Goal: Task Accomplishment & Management: Manage account settings

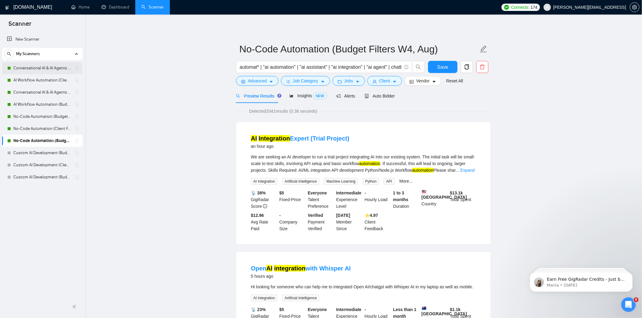
click at [31, 69] on link "Conversational AI & AI Agents (Client Filters)" at bounding box center [42, 68] width 58 height 12
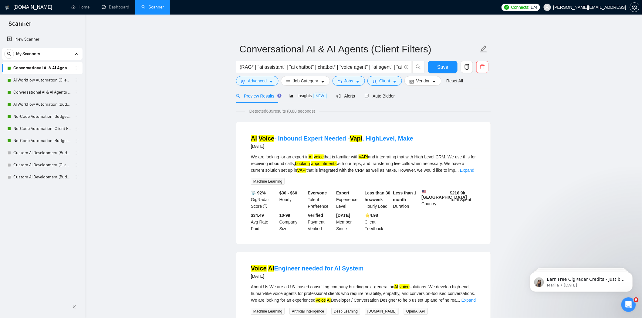
click at [54, 70] on link "Conversational AI & AI Agents (Client Filters)" at bounding box center [42, 68] width 58 height 12
click at [261, 83] on span "Advanced" at bounding box center [257, 81] width 19 height 7
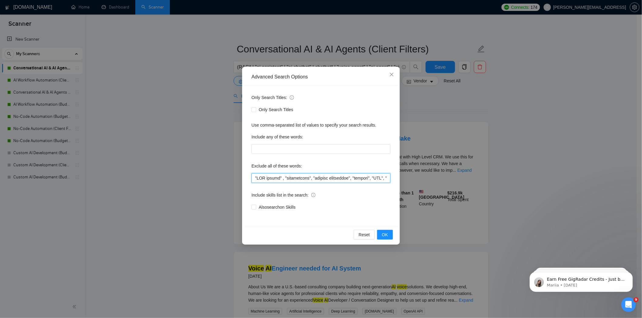
click at [253, 179] on input "text" at bounding box center [320, 178] width 139 height 10
paste input ""BDR" , "SDR" ,"
type input ""BDR" , "SDR" , "SEO expert" , "squarespace", "content strategist", "startup", …"
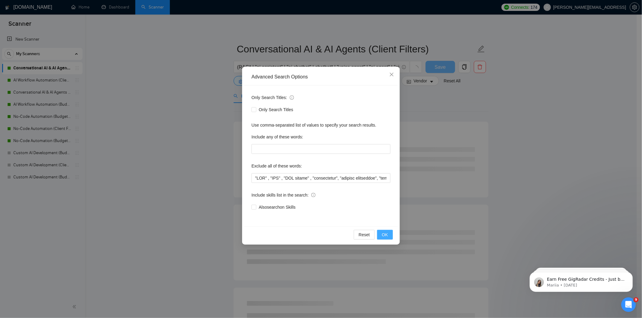
click at [382, 234] on span "OK" at bounding box center [385, 235] width 6 height 7
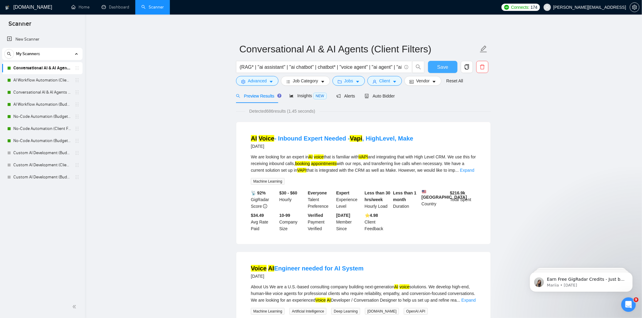
click at [440, 67] on span "Save" at bounding box center [442, 67] width 11 height 8
click at [435, 66] on button "Save" at bounding box center [442, 67] width 29 height 12
click at [47, 82] on link "AI Workflow Automation (Client Filters)" at bounding box center [42, 80] width 58 height 12
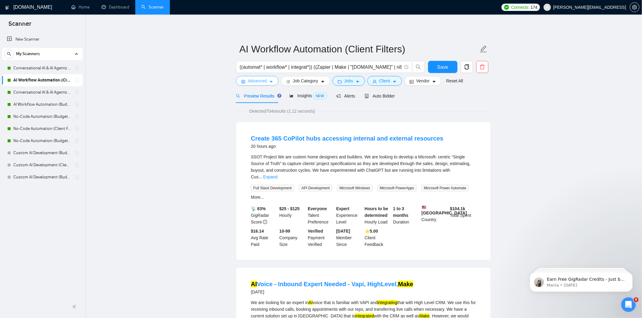
click at [269, 83] on icon "caret-down" at bounding box center [271, 82] width 4 height 4
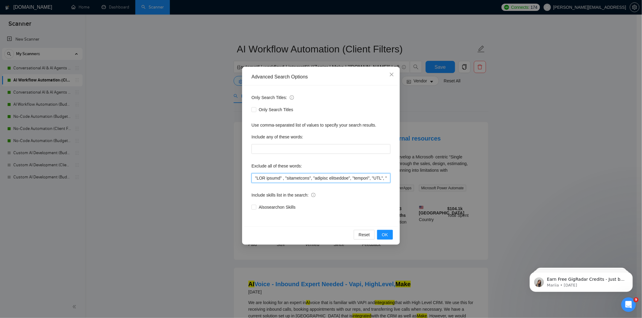
click at [255, 179] on input "text" at bounding box center [320, 178] width 139 height 10
paste input ""BDR" , "SDR" ,"
type input ""BDR" , "SDR" , "SEO expert" , "squarespace", "content strategist", "startup", …"
click at [384, 236] on span "OK" at bounding box center [385, 235] width 6 height 7
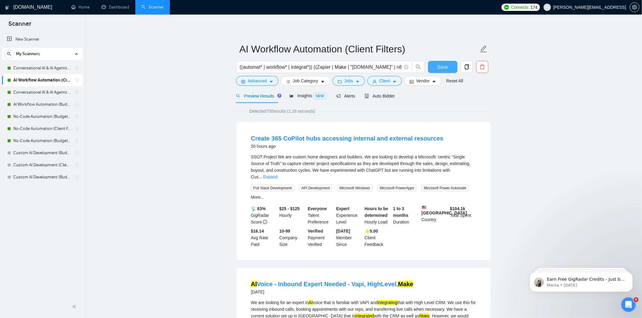
click at [439, 63] on span "Save" at bounding box center [442, 67] width 11 height 8
click at [43, 89] on link "Conversational AI & AI Agents (Budget Filters)" at bounding box center [42, 92] width 58 height 12
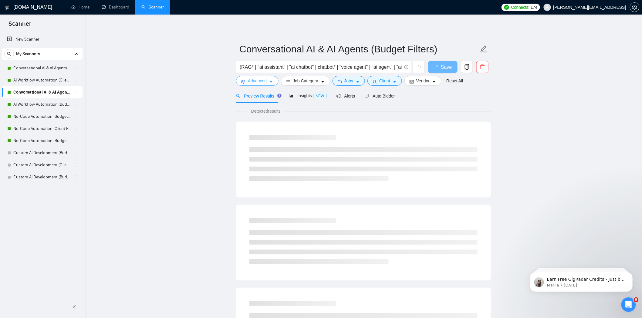
click at [266, 80] on span "Advanced" at bounding box center [257, 81] width 19 height 7
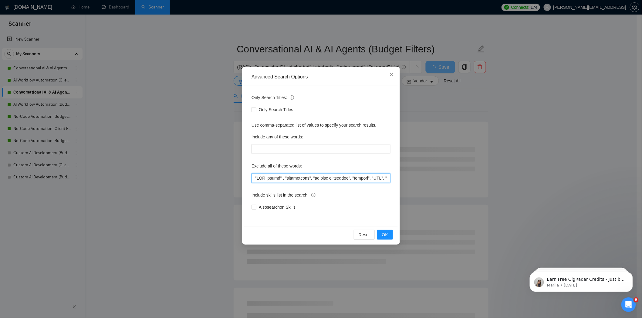
click at [255, 178] on input "text" at bounding box center [320, 178] width 139 height 10
paste input ""BDR" , "SDR" ,"
type input ""BDR" , "SDR" , "SEO expert" , "squarespace", "content strategist", "startup", …"
click at [383, 236] on span "OK" at bounding box center [385, 235] width 6 height 7
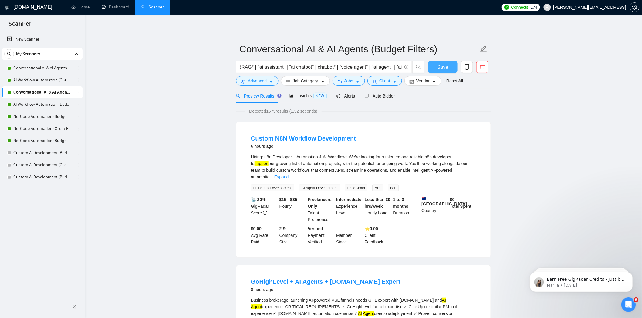
click at [436, 70] on button "Save" at bounding box center [442, 67] width 29 height 12
click at [28, 108] on link "AI Workflow Automation (Budget Filters)" at bounding box center [42, 105] width 58 height 12
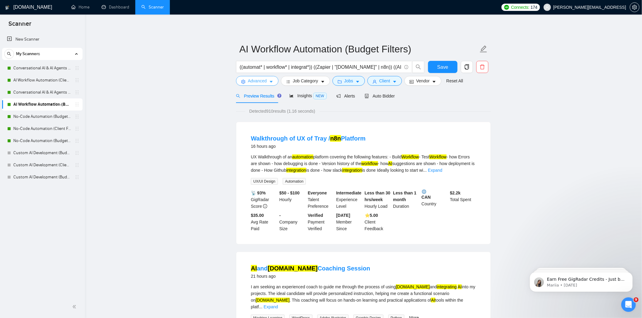
click at [258, 84] on span "Advanced" at bounding box center [257, 81] width 19 height 7
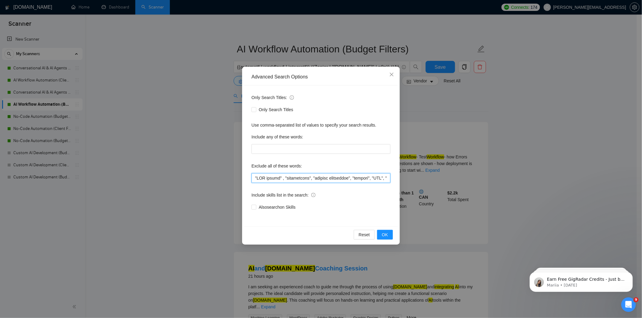
click at [255, 179] on input "text" at bounding box center [320, 178] width 139 height 10
paste input ""BDR" , "SDR" ,"
type input ""BDR" , "SDR" , "SEO expert" , "squarespace", "content strategist", "startup", …"
click at [383, 234] on span "OK" at bounding box center [385, 235] width 6 height 7
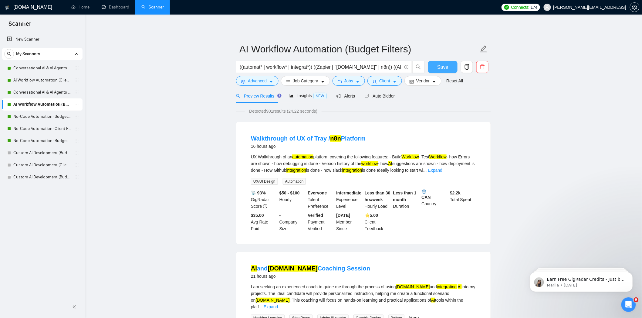
click at [445, 63] on span "Save" at bounding box center [442, 67] width 11 height 8
click at [435, 70] on button "Save" at bounding box center [442, 67] width 29 height 12
click at [37, 120] on link "No-Code Automation (Budget Filters)" at bounding box center [42, 117] width 58 height 12
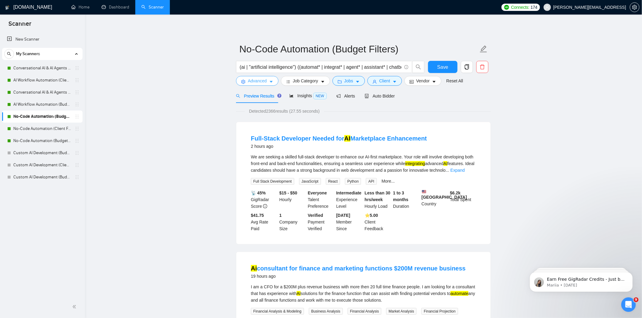
click at [253, 80] on span "Advanced" at bounding box center [257, 81] width 19 height 7
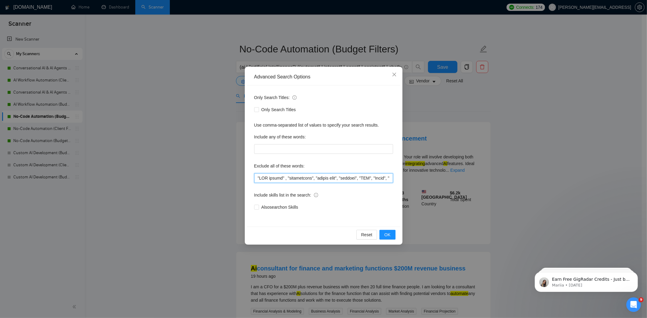
click at [258, 180] on input "text" at bounding box center [323, 178] width 139 height 10
paste input ""BDR" , "SDR" ,"
type input ""BDR" , "SDR" , "SEO expert" , "squarespace", "google home", "startup", "CMO", …"
click at [391, 236] on button "OK" at bounding box center [387, 235] width 16 height 10
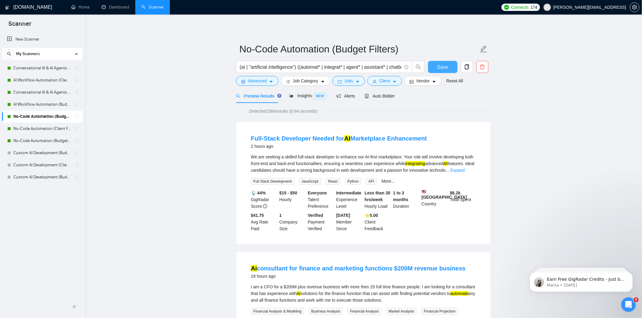
click at [434, 63] on button "Save" at bounding box center [442, 67] width 29 height 12
click at [29, 131] on link "No-Code Automation (Client Filters)" at bounding box center [42, 129] width 58 height 12
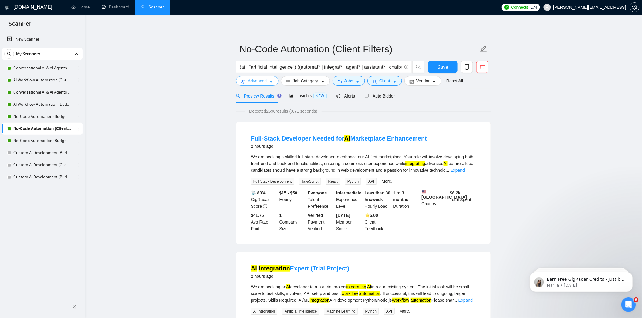
click at [248, 81] on span "Advanced" at bounding box center [257, 81] width 19 height 7
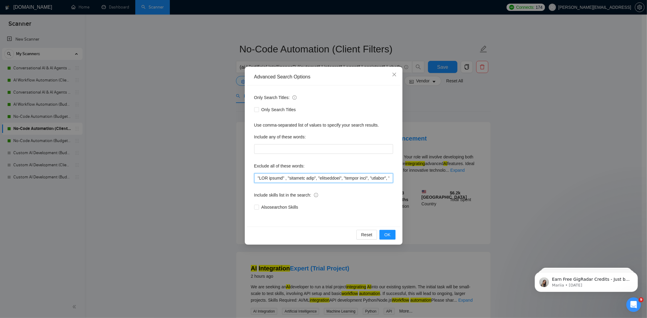
click at [256, 179] on input "text" at bounding box center [323, 178] width 139 height 10
paste input ""BDR" , "SDR" ,"
type input ""BDR" , "SDR" , "SEO expert" , "outreach list", "squarespace", "google home", "…"
click at [385, 232] on span "OK" at bounding box center [387, 235] width 6 height 7
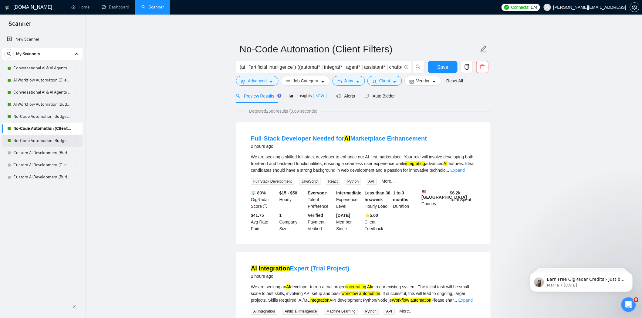
click at [41, 140] on link "No-Code Automation (Budget Filters W4, Aug)" at bounding box center [42, 141] width 58 height 12
click at [441, 63] on span "Save" at bounding box center [442, 67] width 11 height 8
click at [52, 141] on link "No-Code Automation (Budget Filters W4, Aug)" at bounding box center [42, 141] width 58 height 12
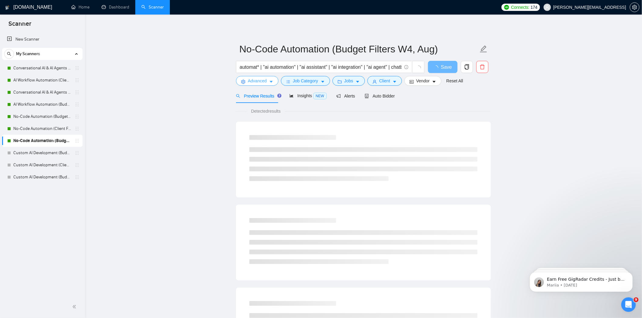
click at [255, 83] on span "Advanced" at bounding box center [257, 81] width 19 height 7
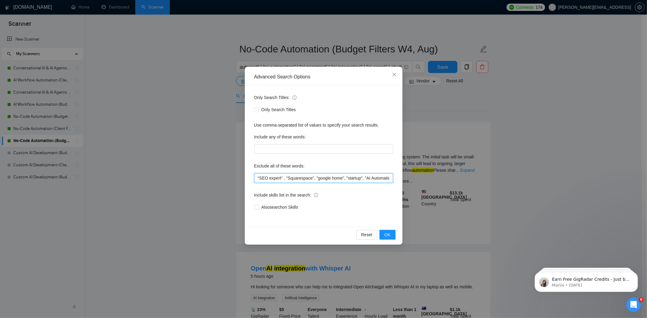
click at [255, 177] on input ""SEO expert" , "Squarespace", "google home", "startup", "AI Automation Agency",…" at bounding box center [323, 178] width 139 height 10
paste input ""BDR" , "SDR" ,"
type input ""BDR" , "SDR" , "SEO expert" , "Squarespace", "google home", "startup", "AI Aut…"
click at [383, 234] on button "OK" at bounding box center [387, 235] width 16 height 10
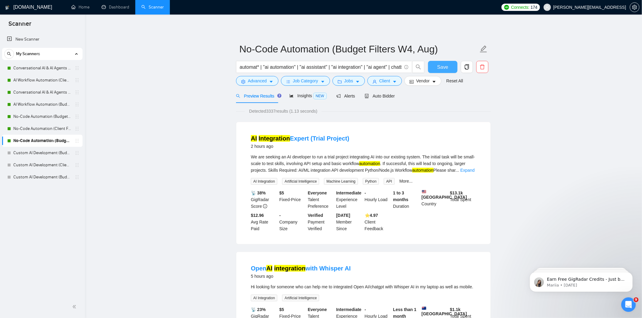
click at [444, 69] on span "Save" at bounding box center [442, 67] width 11 height 8
click at [39, 68] on link "Conversational AI & AI Agents (Client Filters)" at bounding box center [42, 68] width 58 height 12
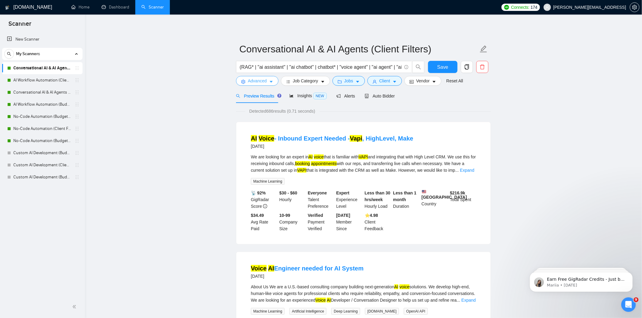
click at [250, 82] on span "Advanced" at bounding box center [257, 81] width 19 height 7
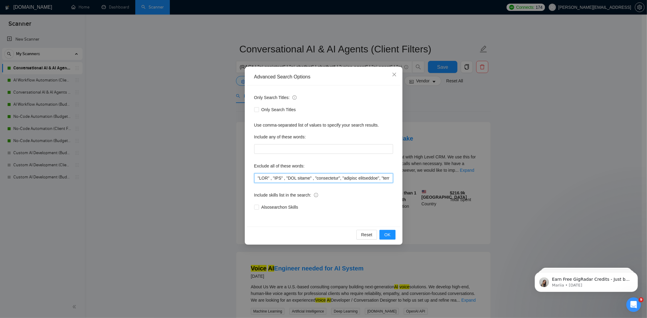
click at [257, 177] on input "text" at bounding box center [323, 178] width 139 height 10
paste input ""Sales Development Representative" , "Business Development Representative" ,"
click at [270, 178] on input "text" at bounding box center [323, 178] width 139 height 10
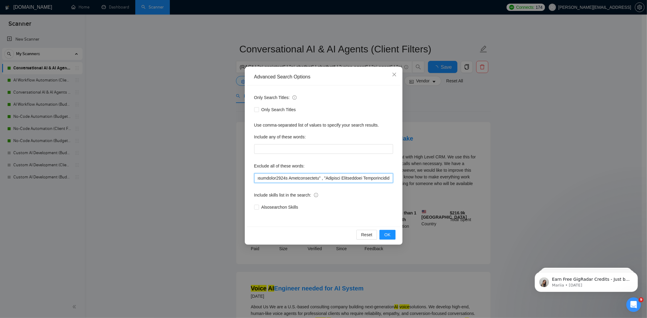
scroll to position [0, 0]
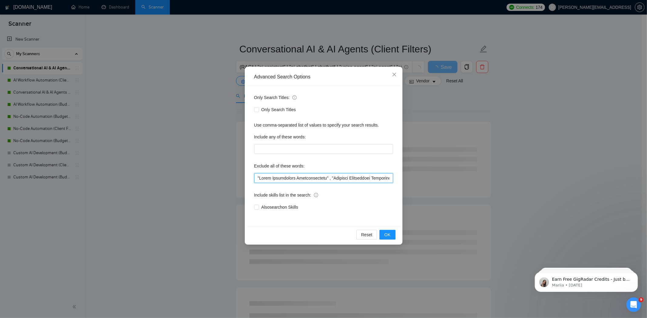
type input ""Sales Development Representative" , "Business Development Representative" , "B…"
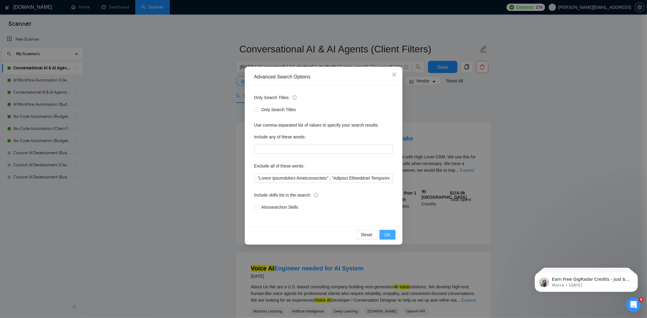
click at [385, 234] on span "OK" at bounding box center [387, 235] width 6 height 7
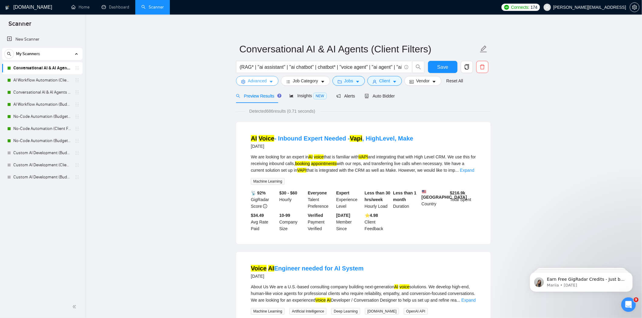
click at [262, 79] on span "Advanced" at bounding box center [257, 81] width 19 height 7
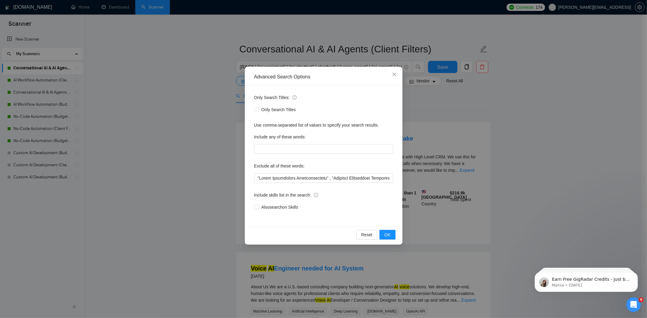
click at [218, 163] on div "Advanced Search Options Only Search Titles: Only Search Titles Use comma-separa…" at bounding box center [323, 159] width 647 height 318
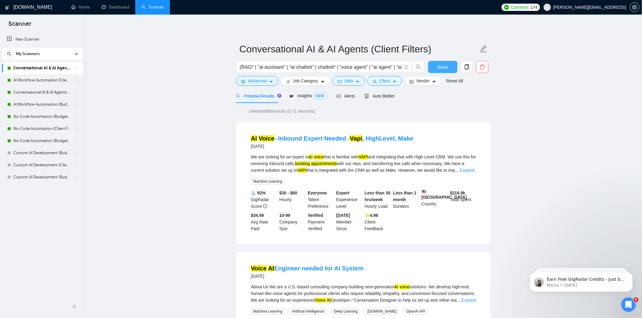
click at [445, 68] on span "Save" at bounding box center [442, 67] width 11 height 8
click at [30, 82] on link "AI Workflow Automation (Client Filters)" at bounding box center [42, 80] width 58 height 12
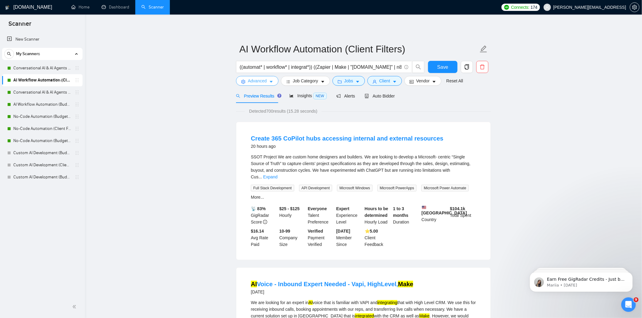
click at [258, 84] on span "Advanced" at bounding box center [257, 81] width 19 height 7
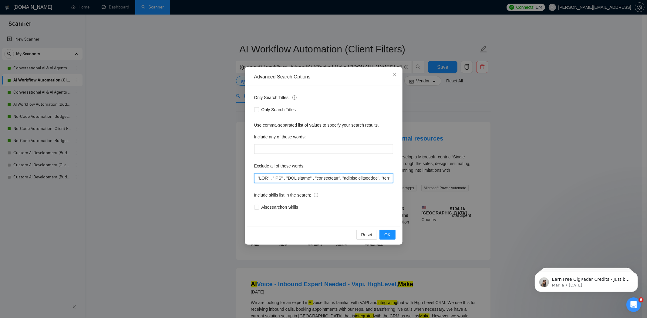
click at [257, 181] on input "text" at bounding box center [323, 178] width 139 height 10
paste input ""Sales Development Representative" , "Business Development Representative" ,"
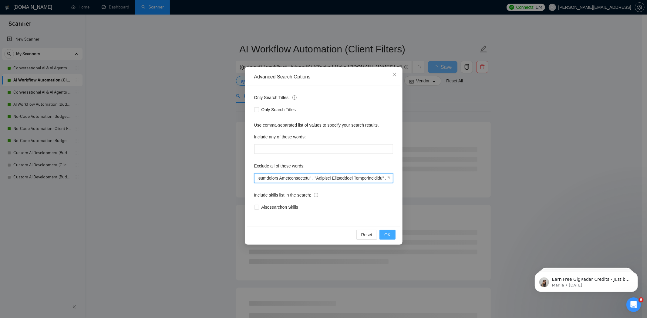
type input ""Sales Development Representative" , "Business Development Representative" , "B…"
click at [385, 233] on span "OK" at bounding box center [387, 235] width 6 height 7
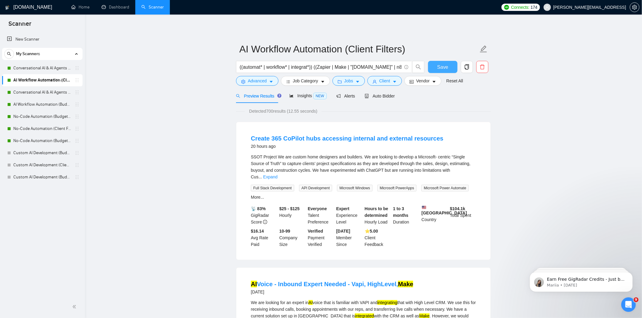
click at [448, 68] on button "Save" at bounding box center [442, 67] width 29 height 12
click at [30, 90] on link "Conversational AI & AI Agents (Budget Filters)" at bounding box center [42, 92] width 58 height 12
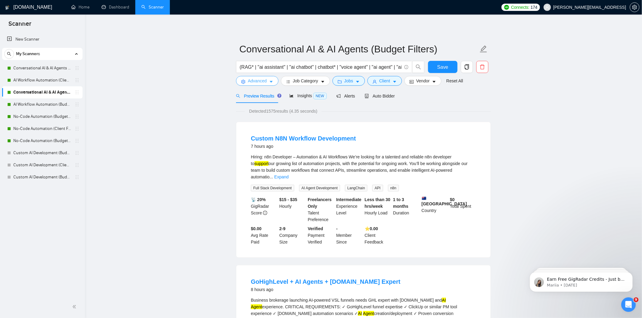
click at [260, 79] on span "Advanced" at bounding box center [257, 81] width 19 height 7
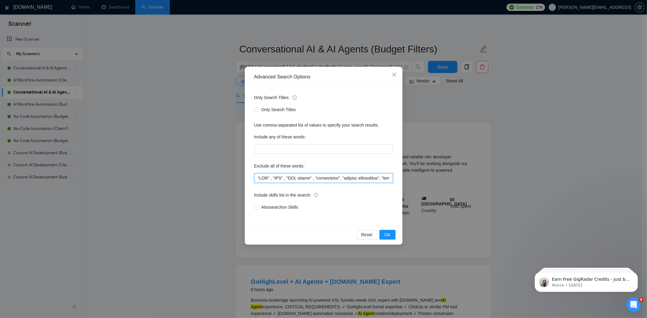
click at [257, 180] on input "text" at bounding box center [323, 178] width 139 height 10
paste input ""Sales Development Representative" , "Business Development Representative" ,"
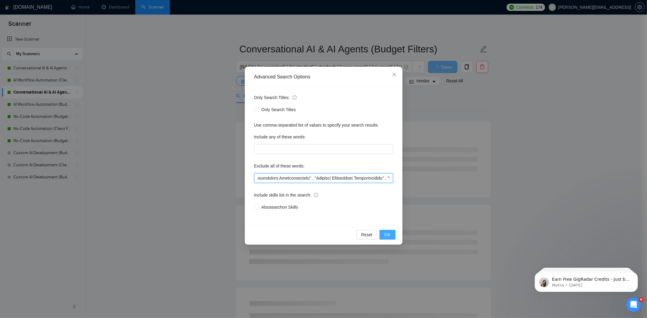
type input ""Sales Development Representative" , "Business Development Representative" , "B…"
click at [391, 236] on button "OK" at bounding box center [387, 235] width 16 height 10
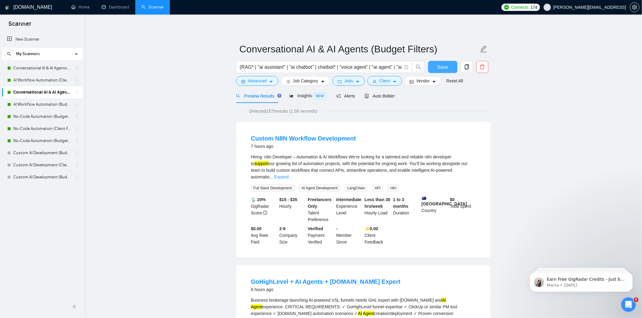
click at [443, 68] on span "Save" at bounding box center [442, 67] width 11 height 8
click at [45, 105] on link "AI Workflow Automation (Budget Filters)" at bounding box center [42, 105] width 58 height 12
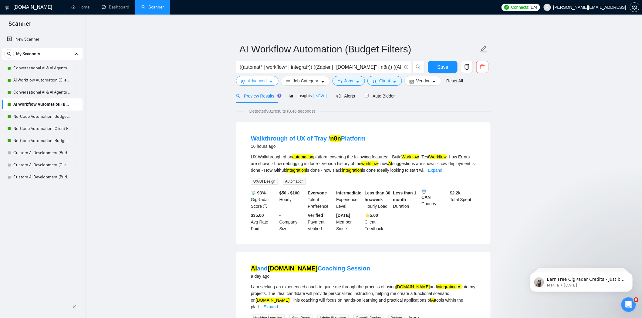
click at [255, 80] on span "Advanced" at bounding box center [257, 81] width 19 height 7
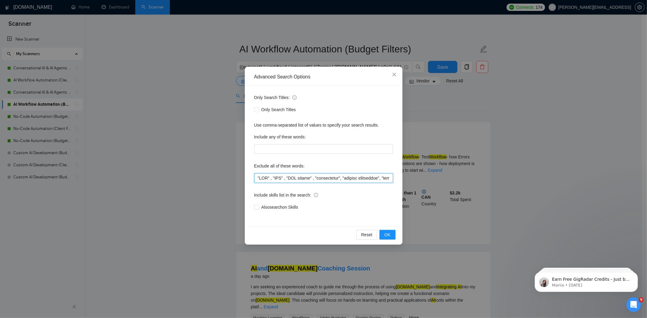
click at [256, 179] on input "text" at bounding box center [323, 178] width 139 height 10
paste input ""Sales Development Representative" , "Business Development Representative" ,"
type input ""Sales Development Representative" , "Business Development Representative" , "B…"
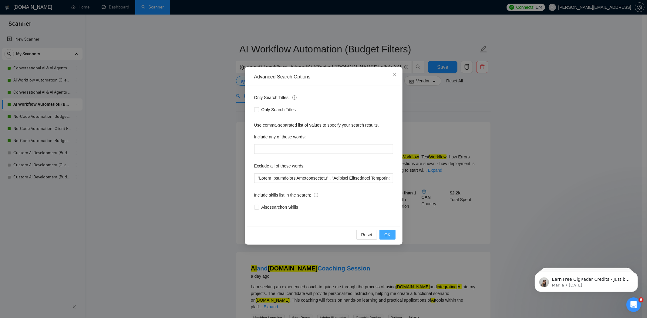
click at [391, 235] on button "OK" at bounding box center [387, 235] width 16 height 10
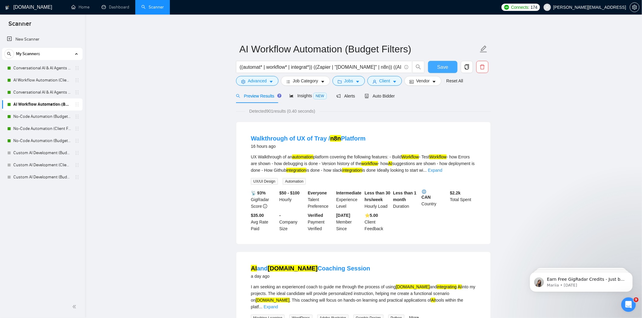
click at [438, 68] on span "Save" at bounding box center [442, 67] width 11 height 8
click at [257, 81] on span "Advanced" at bounding box center [257, 81] width 19 height 7
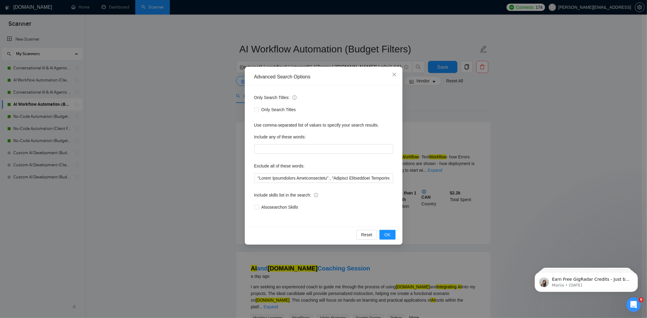
click at [195, 104] on div "Advanced Search Options Only Search Titles: Only Search Titles Use comma-separa…" at bounding box center [323, 159] width 647 height 318
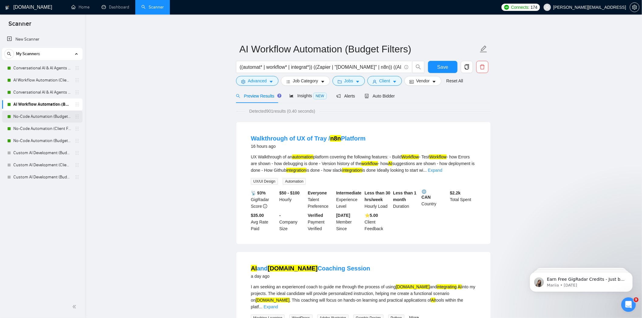
click at [42, 116] on link "No-Code Automation (Budget Filters)" at bounding box center [42, 117] width 58 height 12
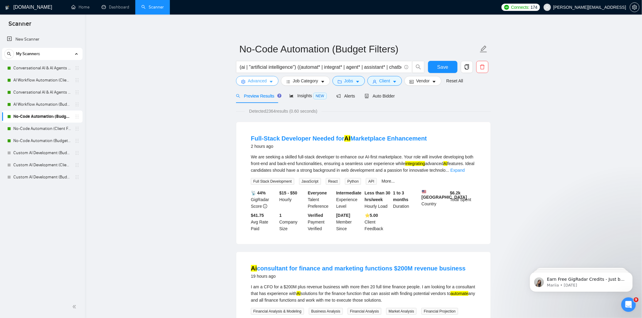
click at [260, 82] on span "Advanced" at bounding box center [257, 81] width 19 height 7
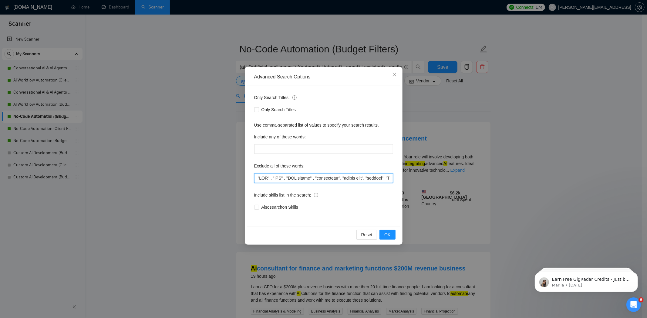
click at [258, 178] on input "text" at bounding box center [323, 178] width 139 height 10
paste input ""Sales Development Representative" , "Business Development Representative" ,"
type input ""Sales Development Representative" , "Business Development Representative" , "B…"
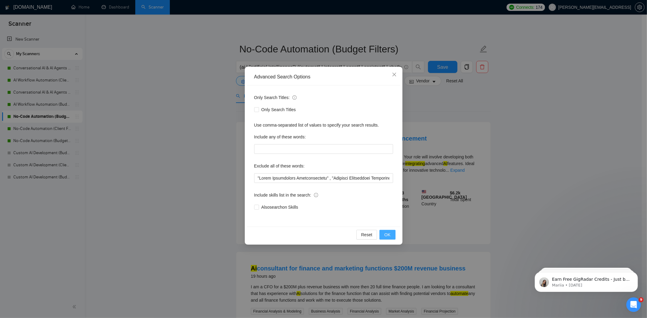
click at [387, 235] on span "OK" at bounding box center [387, 235] width 6 height 7
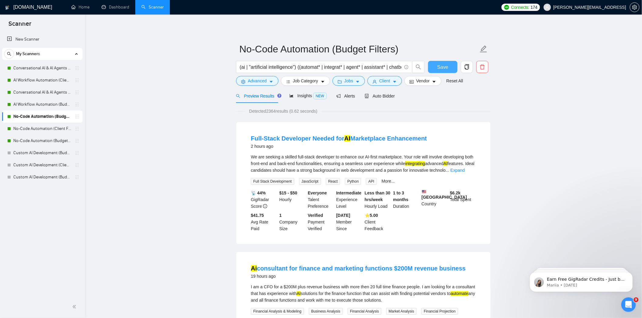
click at [442, 69] on span "Save" at bounding box center [442, 67] width 11 height 8
click at [38, 128] on link "No-Code Automation (Client Filters)" at bounding box center [42, 129] width 58 height 12
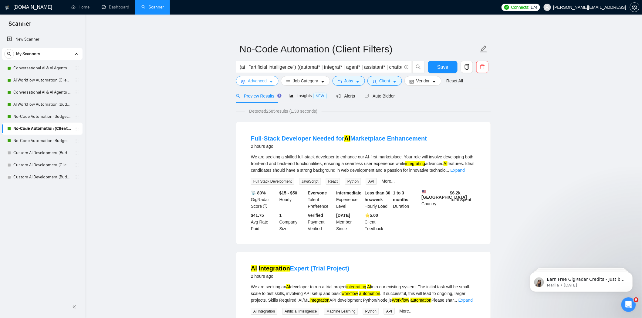
click at [254, 81] on span "Advanced" at bounding box center [257, 81] width 19 height 7
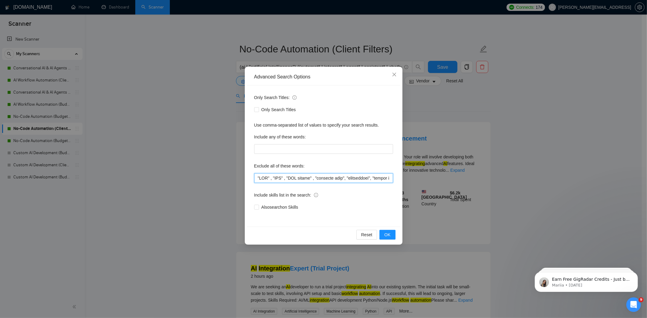
click at [258, 178] on input "text" at bounding box center [323, 178] width 139 height 10
paste input ""Sales Development Representative" , "Business Development Representative" ,"
type input ""Sales Development Representative" , "Business Development Representative" , "B…"
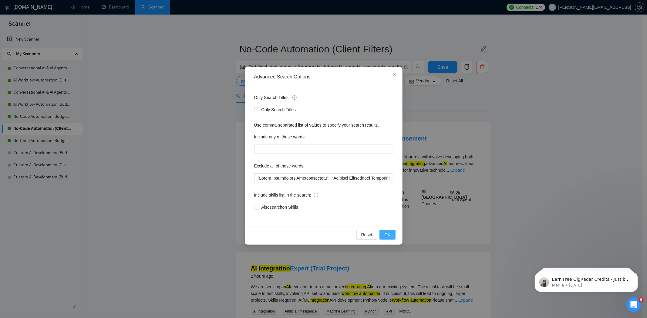
click at [386, 236] on span "OK" at bounding box center [387, 235] width 6 height 7
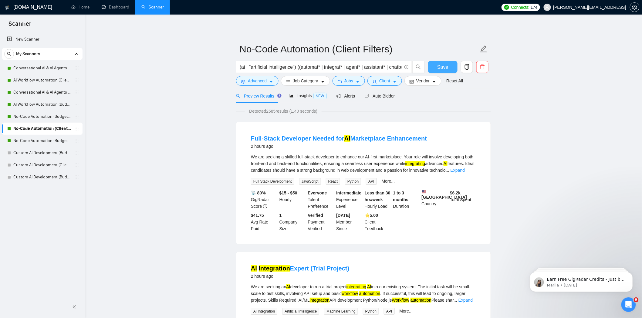
click at [436, 68] on button "Save" at bounding box center [442, 67] width 29 height 12
click at [43, 139] on link "No-Code Automation (Budget Filters W4, Aug)" at bounding box center [42, 141] width 58 height 12
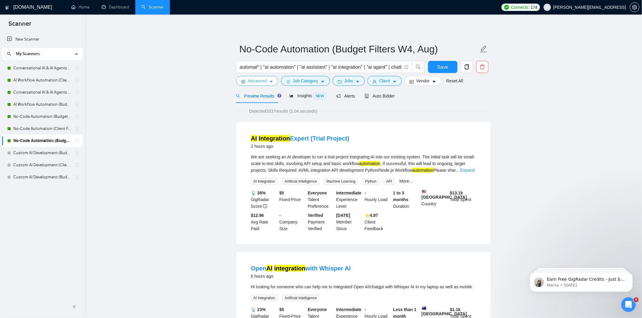
click at [261, 84] on button "Advanced" at bounding box center [257, 81] width 42 height 10
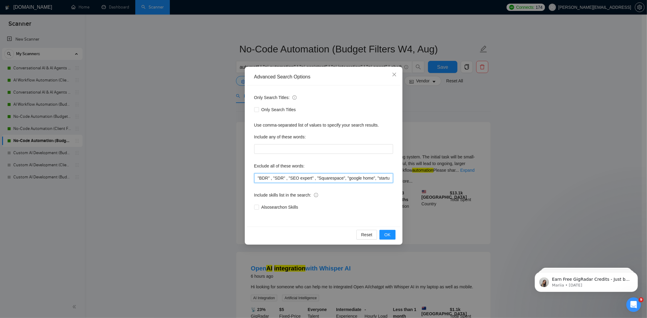
click at [257, 178] on input ""BDR" , "SDR" , "SEO expert" , "Squarespace", "google home", "startup", "AI Aut…" at bounding box center [323, 178] width 139 height 10
paste input ""Sales Development Representative" , "Business Development Representative" ,"
type input ""Sales Development Representative" , "Business Development Representative" , "B…"
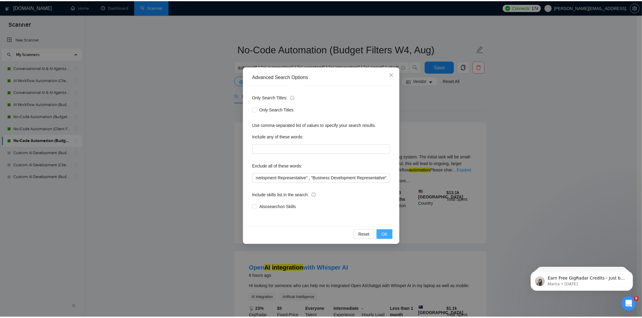
scroll to position [0, 0]
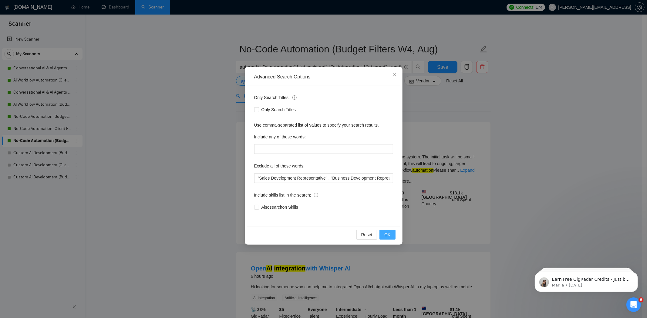
click at [381, 232] on button "OK" at bounding box center [387, 235] width 16 height 10
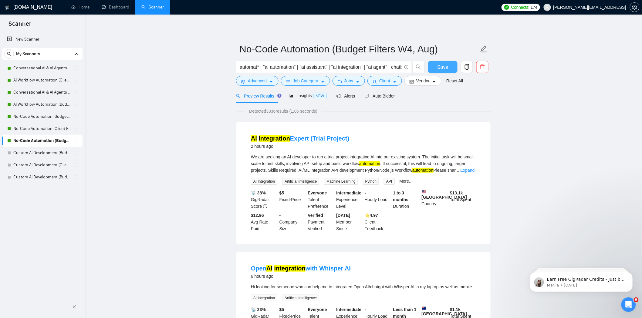
click at [448, 68] on button "Save" at bounding box center [442, 67] width 29 height 12
